Goal: Information Seeking & Learning: Learn about a topic

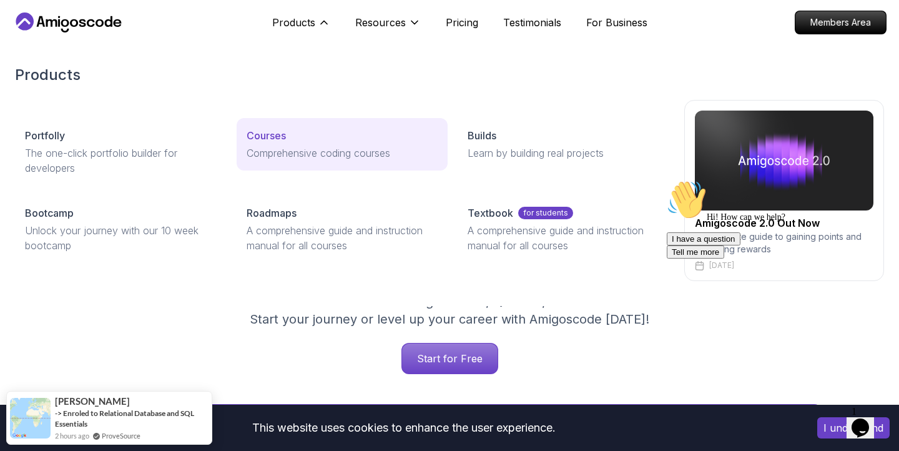
click at [292, 139] on div "Courses" at bounding box center [343, 135] width 192 height 15
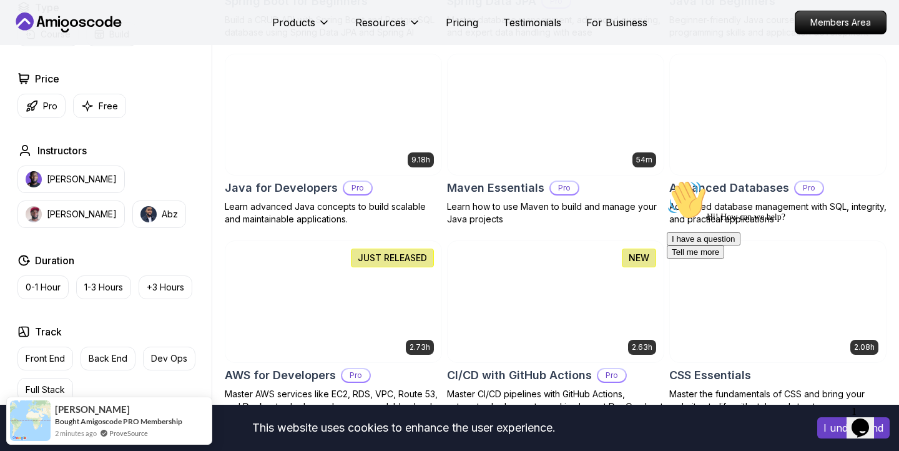
scroll to position [744, 0]
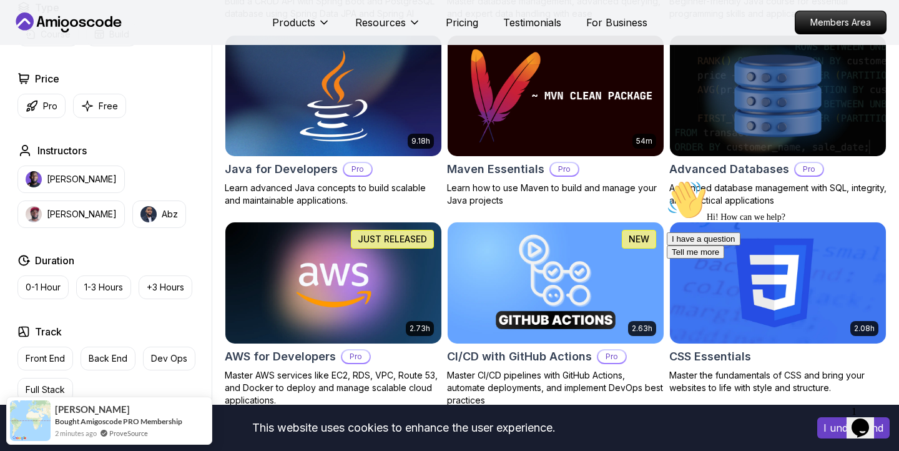
click at [353, 96] on img at bounding box center [333, 95] width 227 height 127
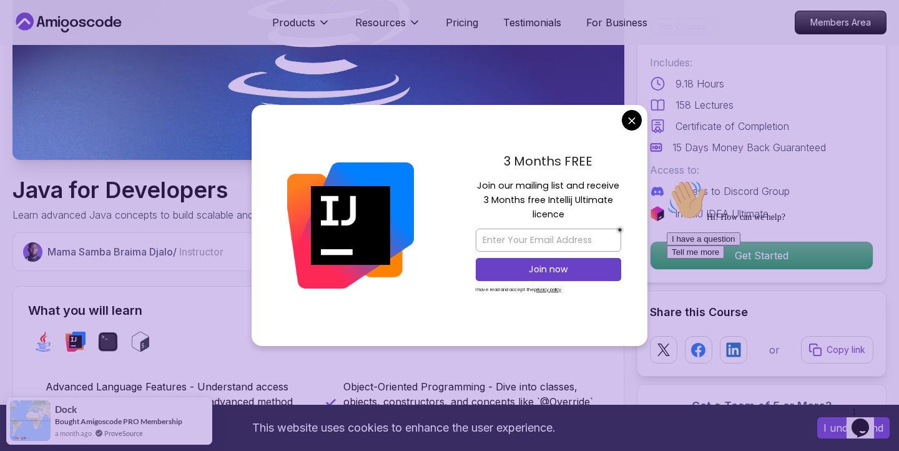
scroll to position [287, 0]
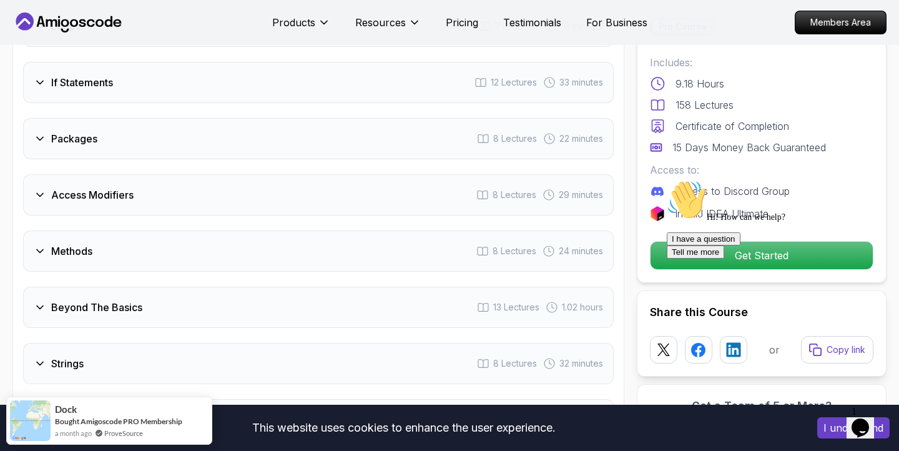
click at [493, 174] on div "Access Modifiers 8 Lectures 29 minutes" at bounding box center [318, 194] width 591 height 41
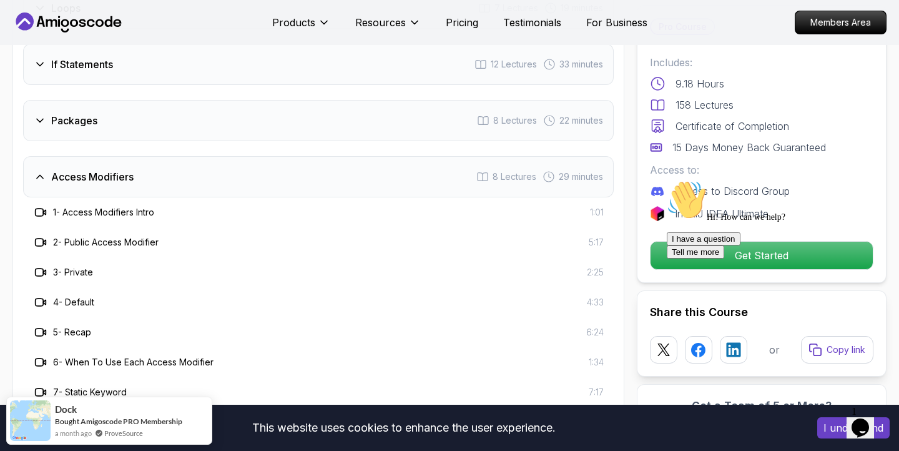
scroll to position [1743, 0]
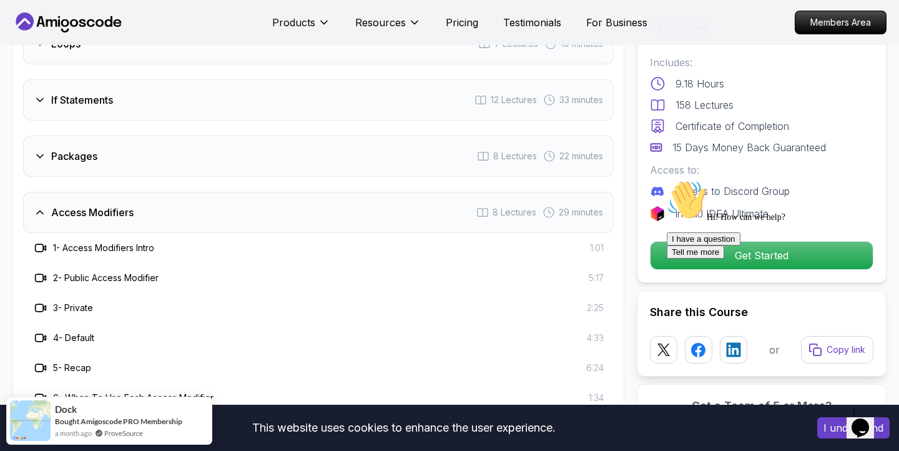
click at [388, 192] on div "Access Modifiers 8 Lectures 29 minutes" at bounding box center [318, 212] width 591 height 41
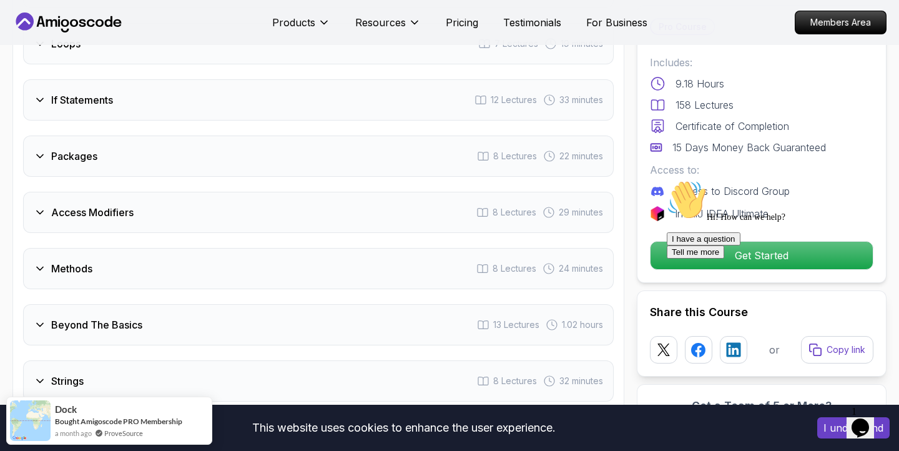
click at [378, 140] on div "Packages 8 Lectures 22 minutes" at bounding box center [318, 155] width 591 height 41
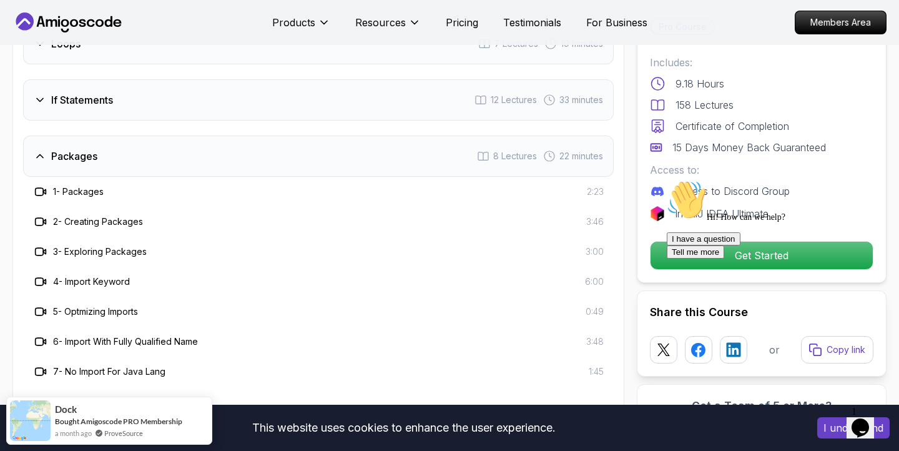
click at [378, 140] on div "Packages 8 Lectures 22 minutes" at bounding box center [318, 155] width 591 height 41
